Goal: Task Accomplishment & Management: Manage account settings

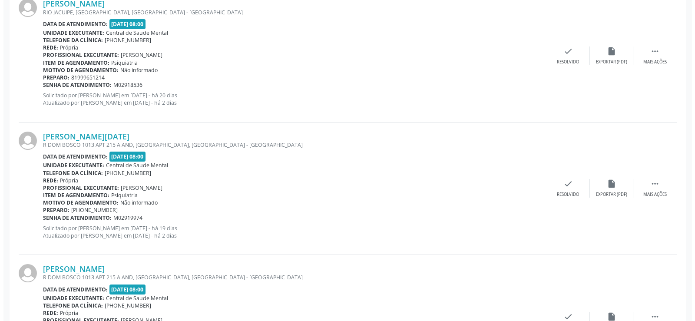
scroll to position [304, 0]
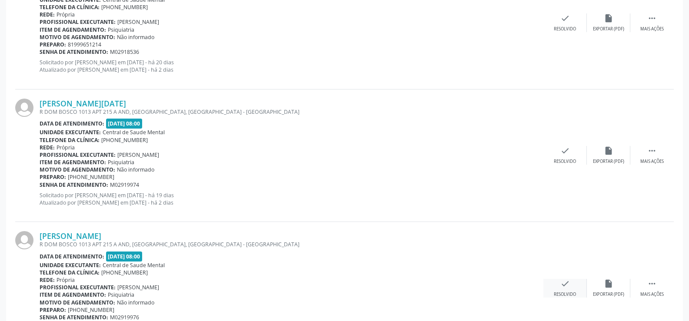
click at [549, 288] on div "check Resolvido" at bounding box center [564, 288] width 43 height 19
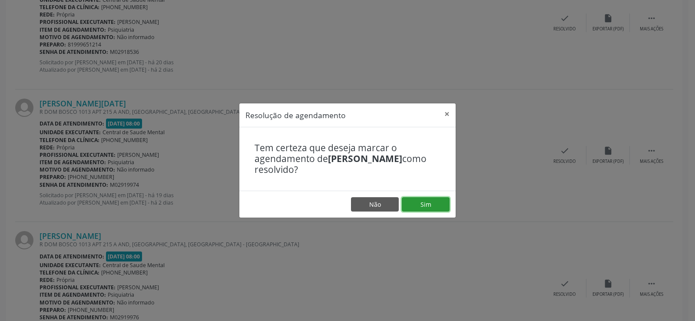
click at [423, 200] on button "Sim" at bounding box center [426, 204] width 48 height 15
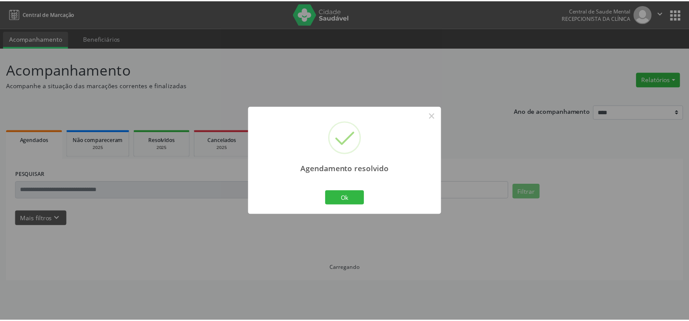
scroll to position [0, 0]
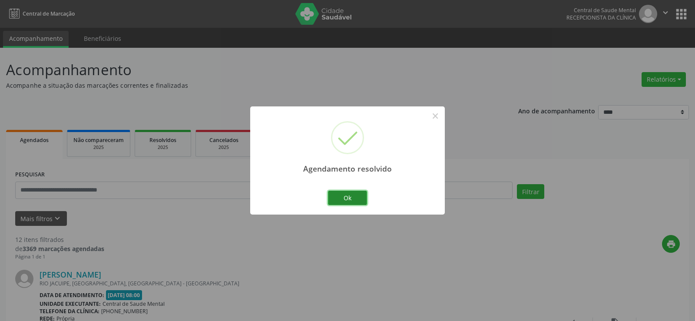
click at [336, 194] on button "Ok" at bounding box center [347, 198] width 39 height 15
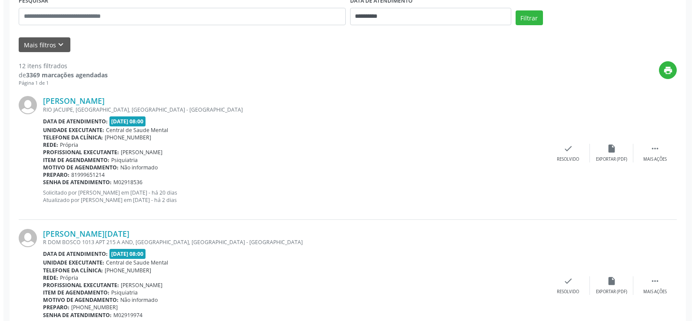
scroll to position [217, 0]
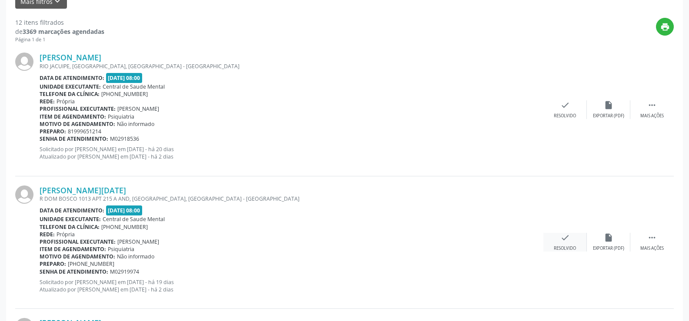
click at [572, 238] on div "check Resolvido" at bounding box center [564, 242] width 43 height 19
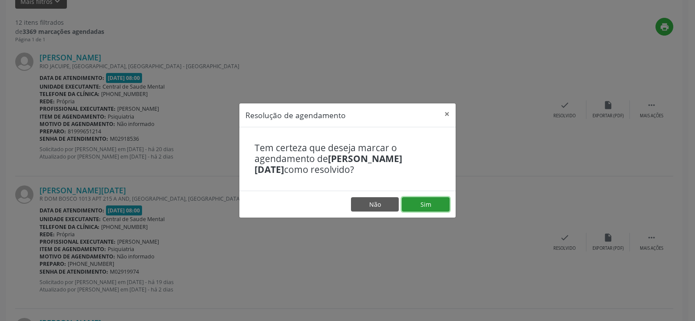
click at [427, 202] on button "Sim" at bounding box center [426, 204] width 48 height 15
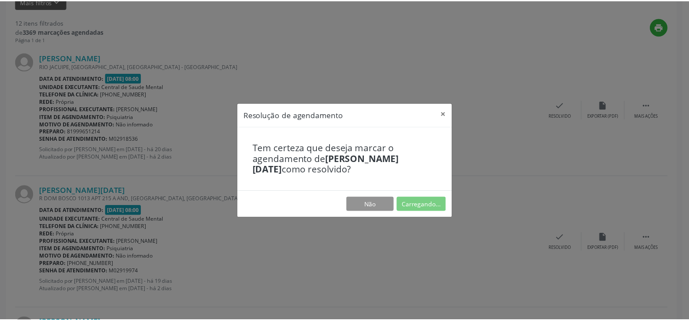
scroll to position [0, 0]
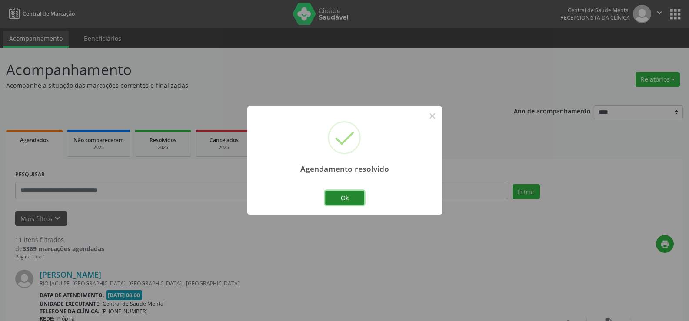
click at [343, 196] on button "Ok" at bounding box center [344, 198] width 39 height 15
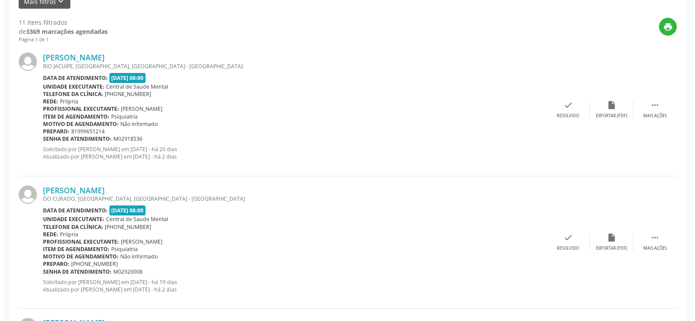
scroll to position [391, 0]
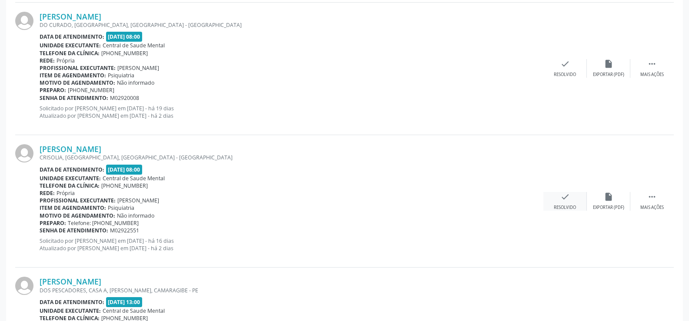
click at [570, 199] on div "check Resolvido" at bounding box center [564, 201] width 43 height 19
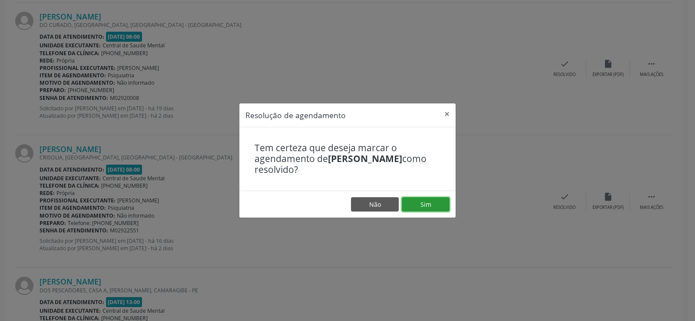
click at [432, 202] on button "Sim" at bounding box center [426, 204] width 48 height 15
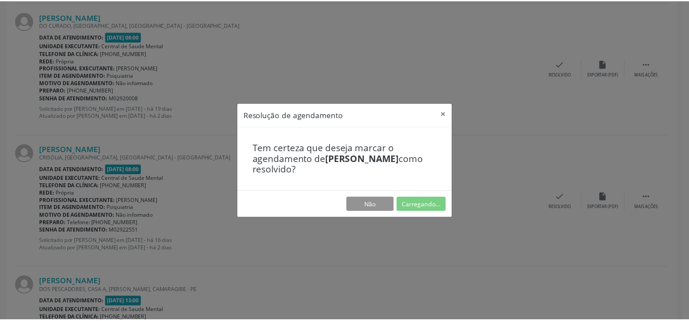
scroll to position [0, 0]
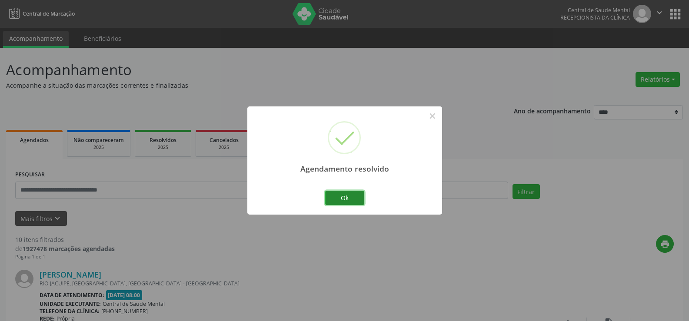
click at [351, 197] on button "Ok" at bounding box center [344, 198] width 39 height 15
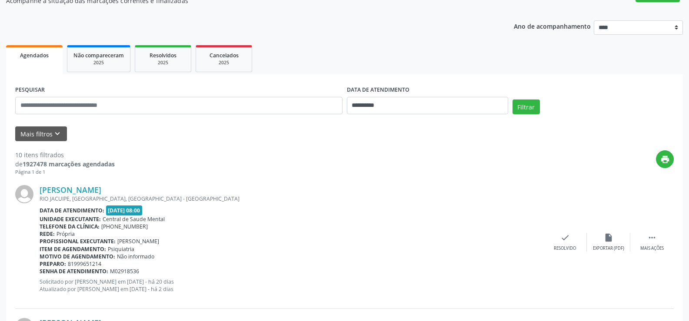
scroll to position [87, 0]
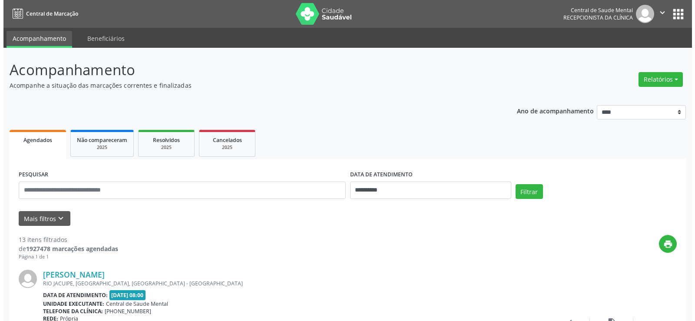
scroll to position [87, 0]
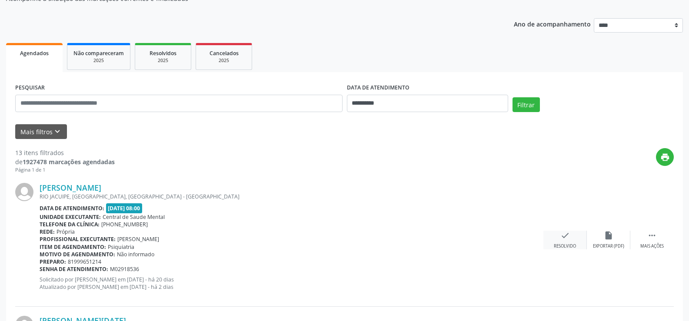
click at [554, 239] on div "check Resolvido" at bounding box center [564, 240] width 43 height 19
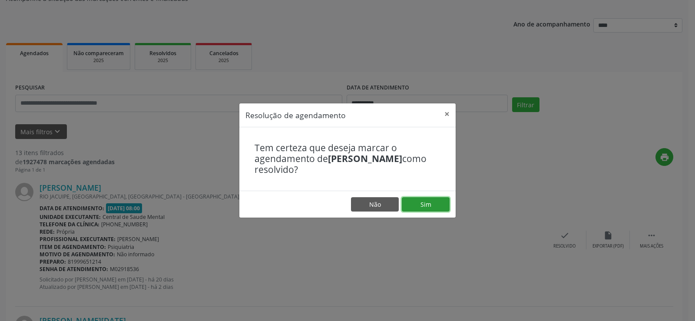
click at [430, 211] on button "Sim" at bounding box center [426, 204] width 48 height 15
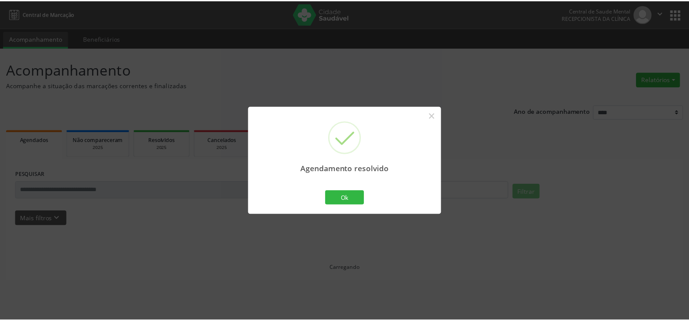
scroll to position [0, 0]
